Goal: Task Accomplishment & Management: Manage account settings

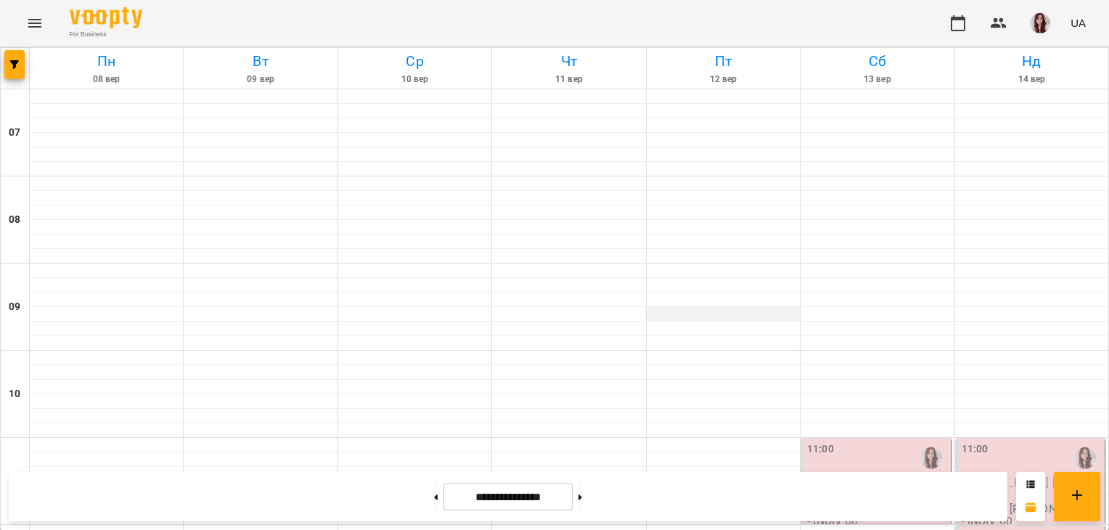
scroll to position [296, 0]
click at [862, 475] on span "[PERSON_NAME] [PERSON_NAME]" at bounding box center [876, 488] width 138 height 26
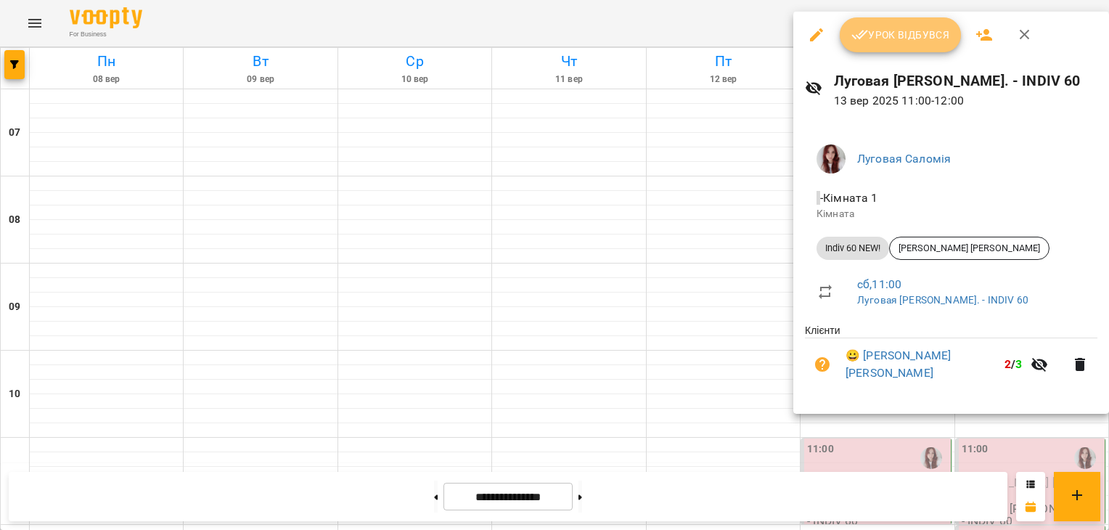
click at [947, 30] on span "Урок відбувся" at bounding box center [900, 34] width 99 height 17
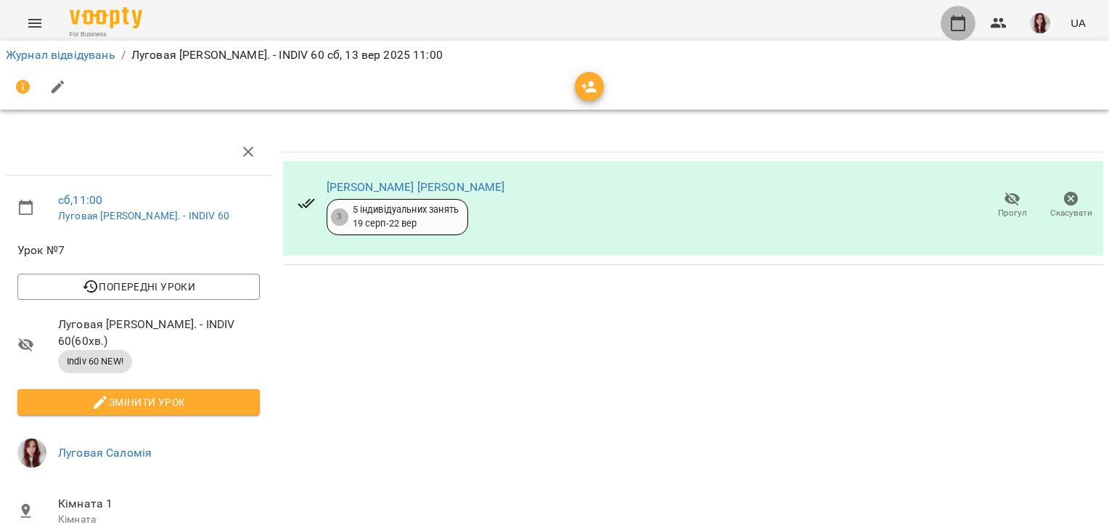
click at [970, 16] on button "button" at bounding box center [958, 23] width 35 height 35
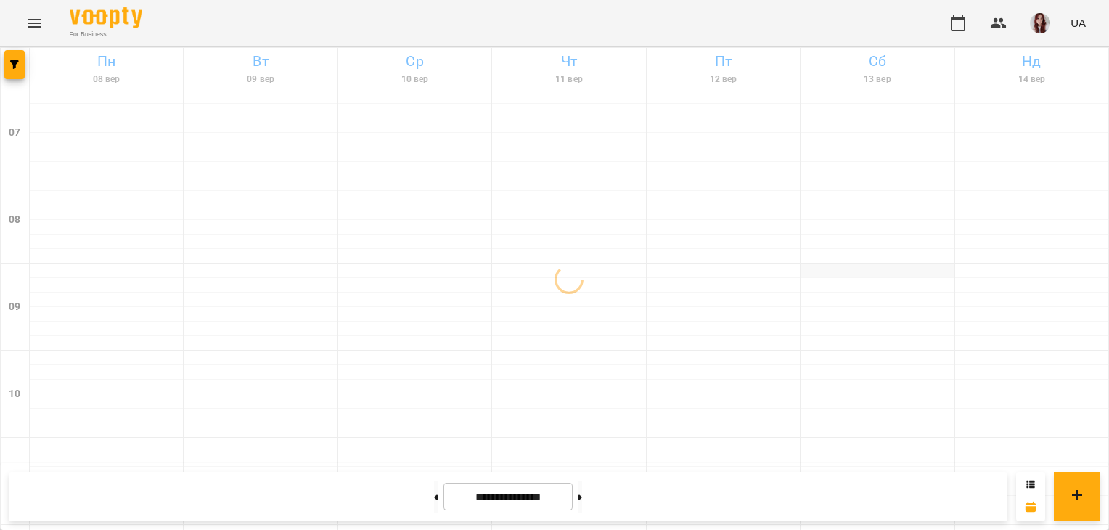
scroll to position [112, 0]
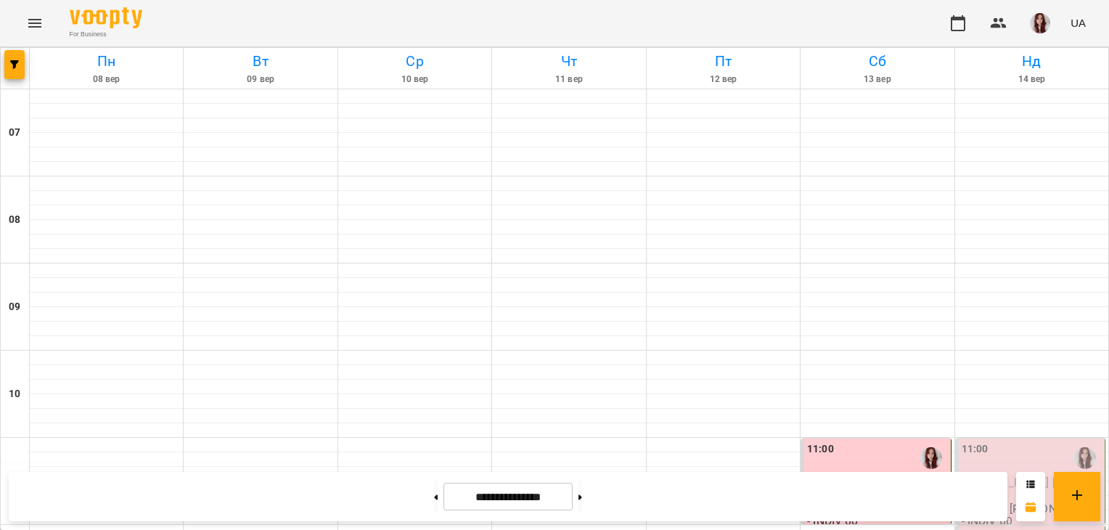
click at [885, 441] on div "11:00" at bounding box center [877, 457] width 140 height 33
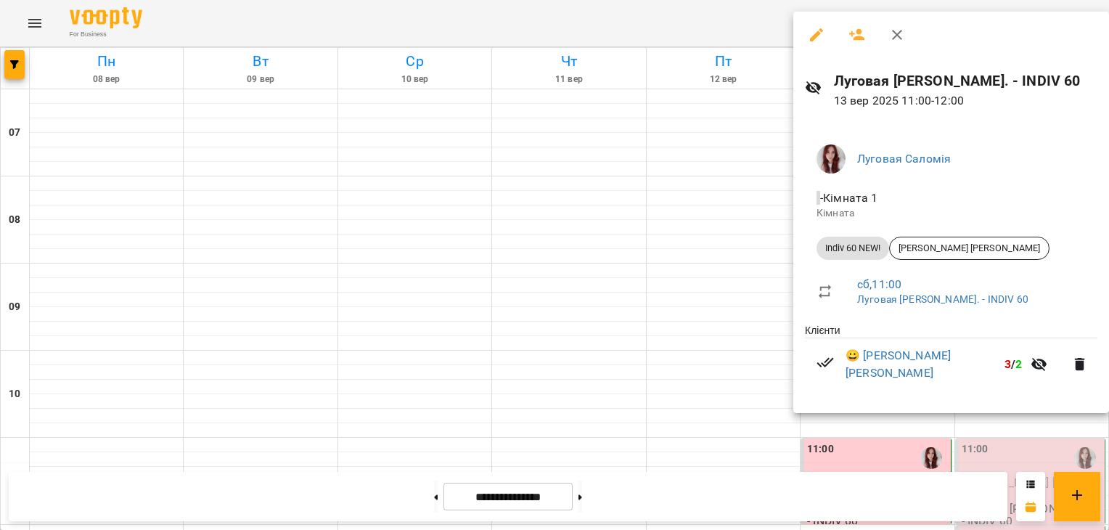
click at [655, 375] on div at bounding box center [554, 265] width 1109 height 530
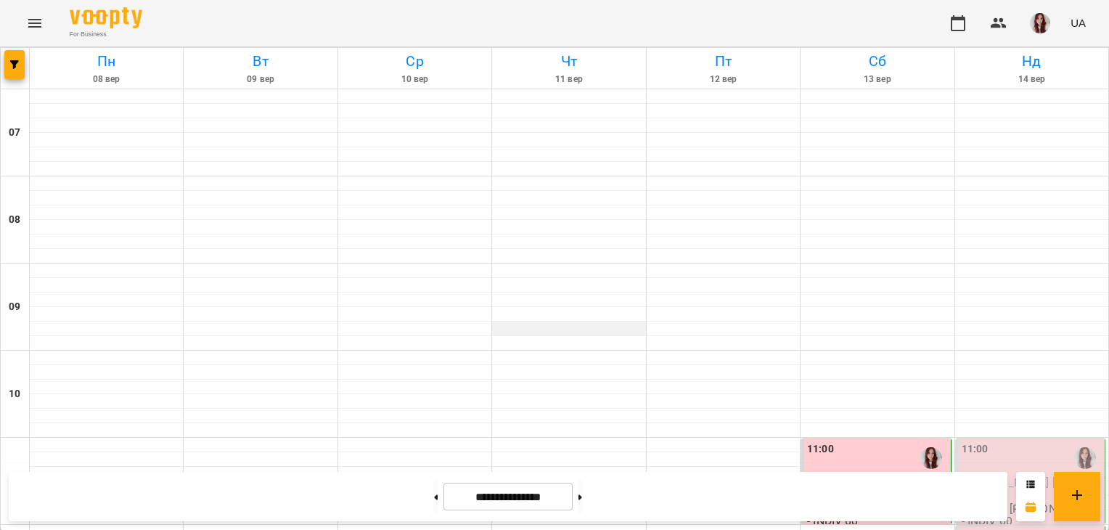
scroll to position [277, 0]
click at [1050, 34] on button "button" at bounding box center [1040, 23] width 38 height 38
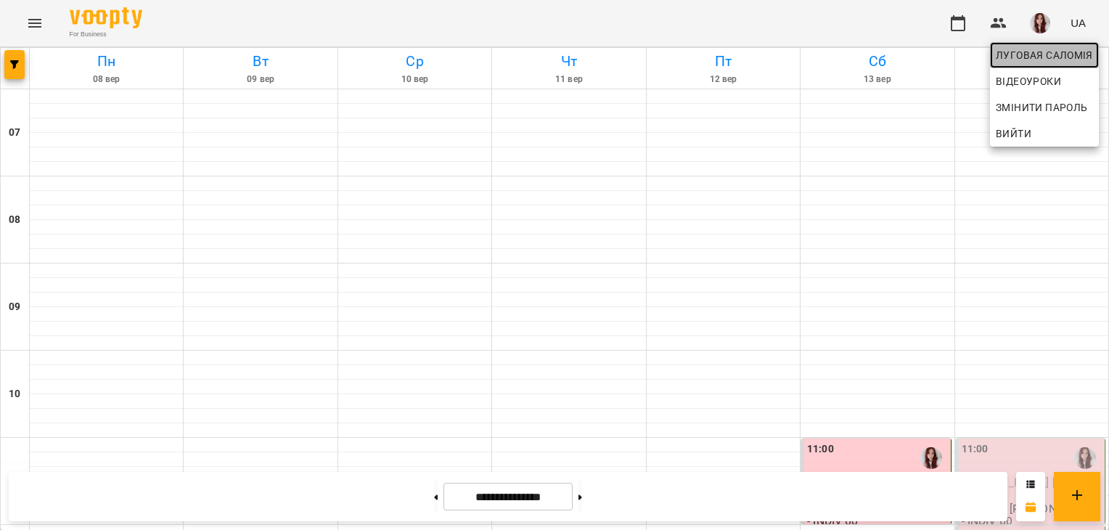
click at [1035, 58] on span "Луговая Саломія" at bounding box center [1044, 54] width 97 height 17
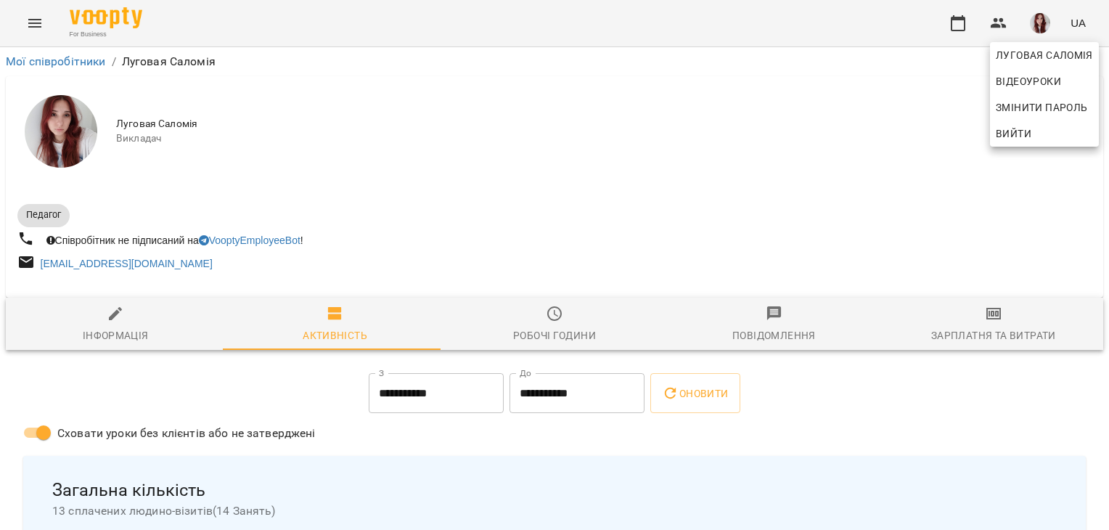
click at [962, 338] on div at bounding box center [554, 265] width 1109 height 530
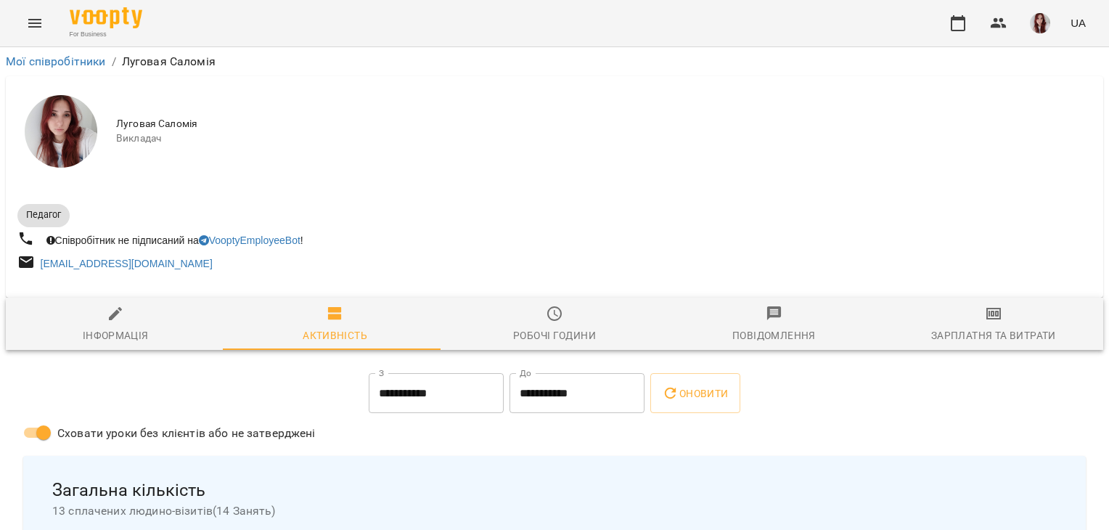
click at [962, 338] on div "Луговая [PERSON_NAME] Змінити пароль Вийти" at bounding box center [554, 265] width 1109 height 530
click at [962, 338] on div "Зарплатня та Витрати" at bounding box center [993, 335] width 125 height 17
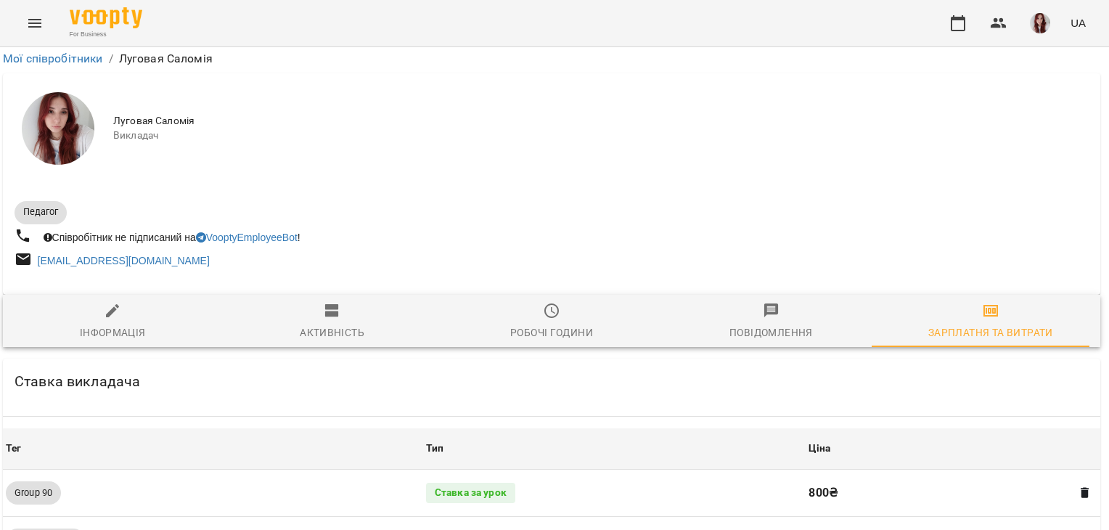
scroll to position [1359, 3]
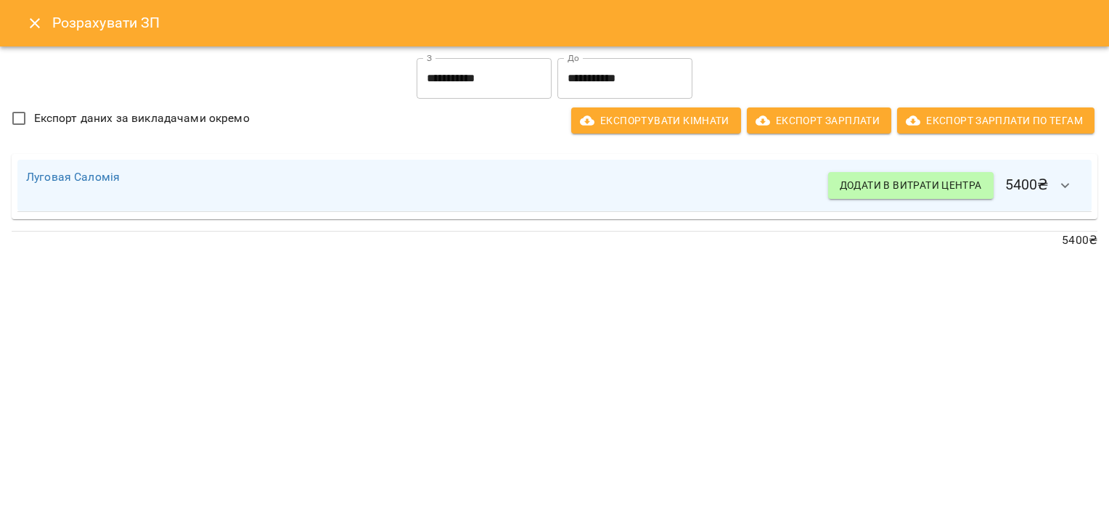
click at [28, 15] on icon "Close" at bounding box center [34, 23] width 17 height 17
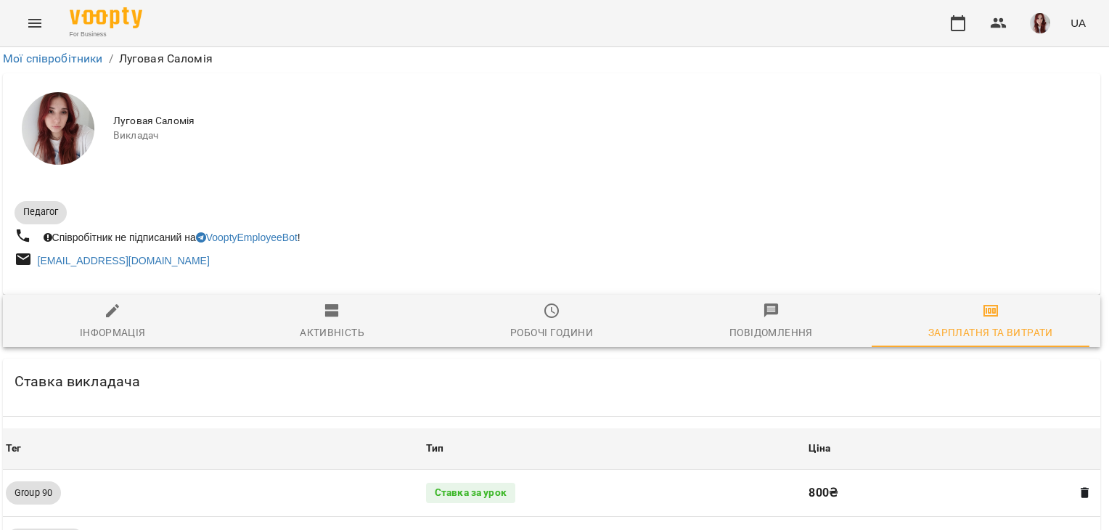
scroll to position [1002, 3]
click at [949, 25] on icon "button" at bounding box center [957, 23] width 17 height 17
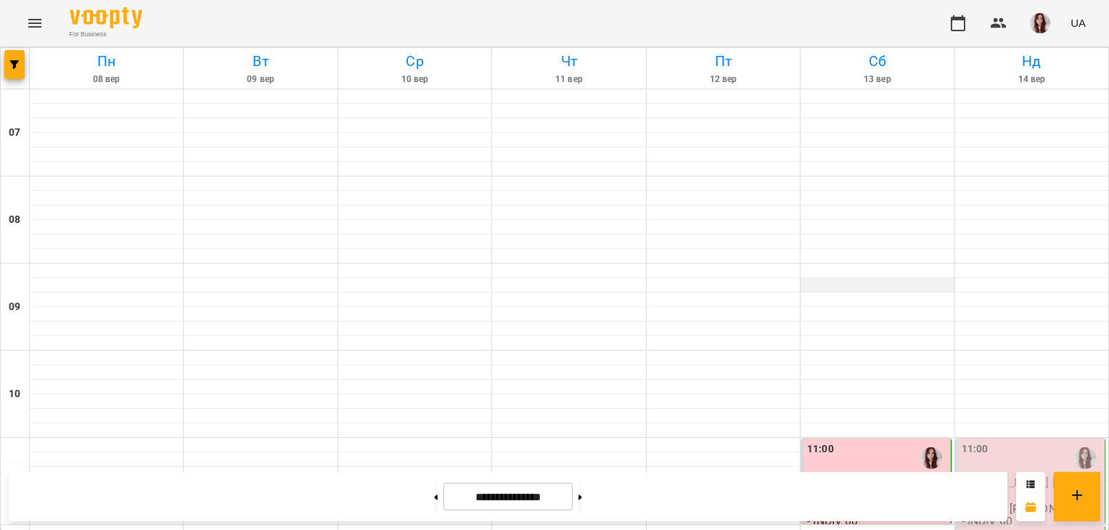
scroll to position [1018, 0]
click at [582, 507] on button at bounding box center [580, 496] width 4 height 32
type input "**********"
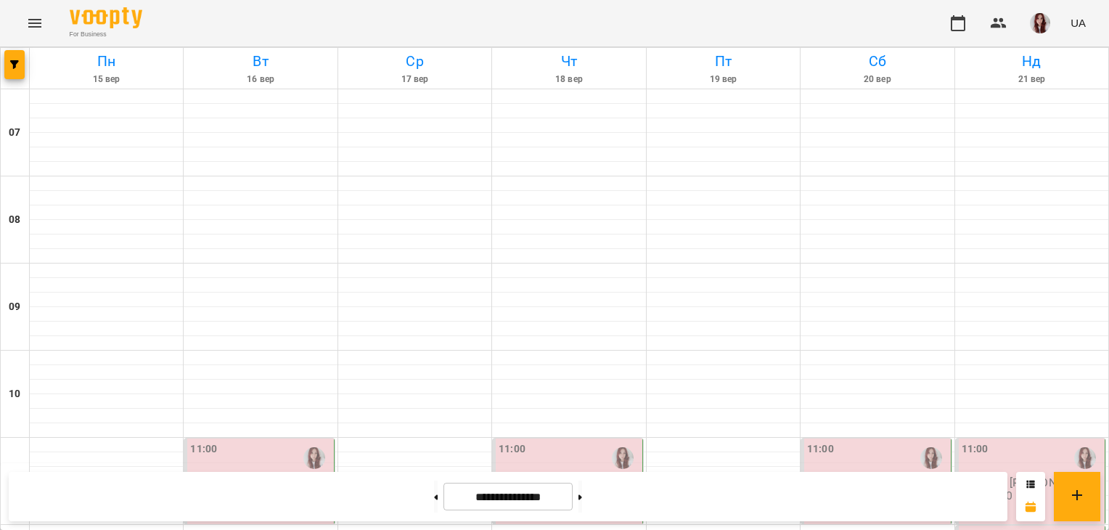
scroll to position [0, 0]
